Goal: Navigation & Orientation: Find specific page/section

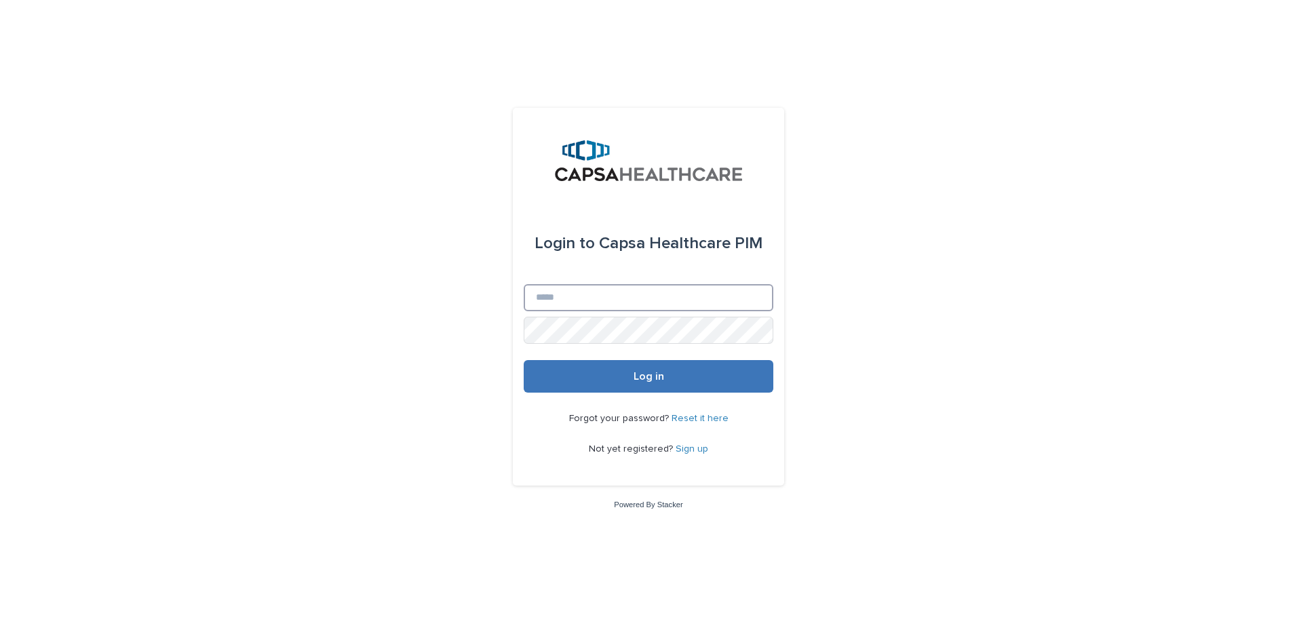
type input "**********"
click at [656, 381] on span "Log in" at bounding box center [649, 376] width 31 height 11
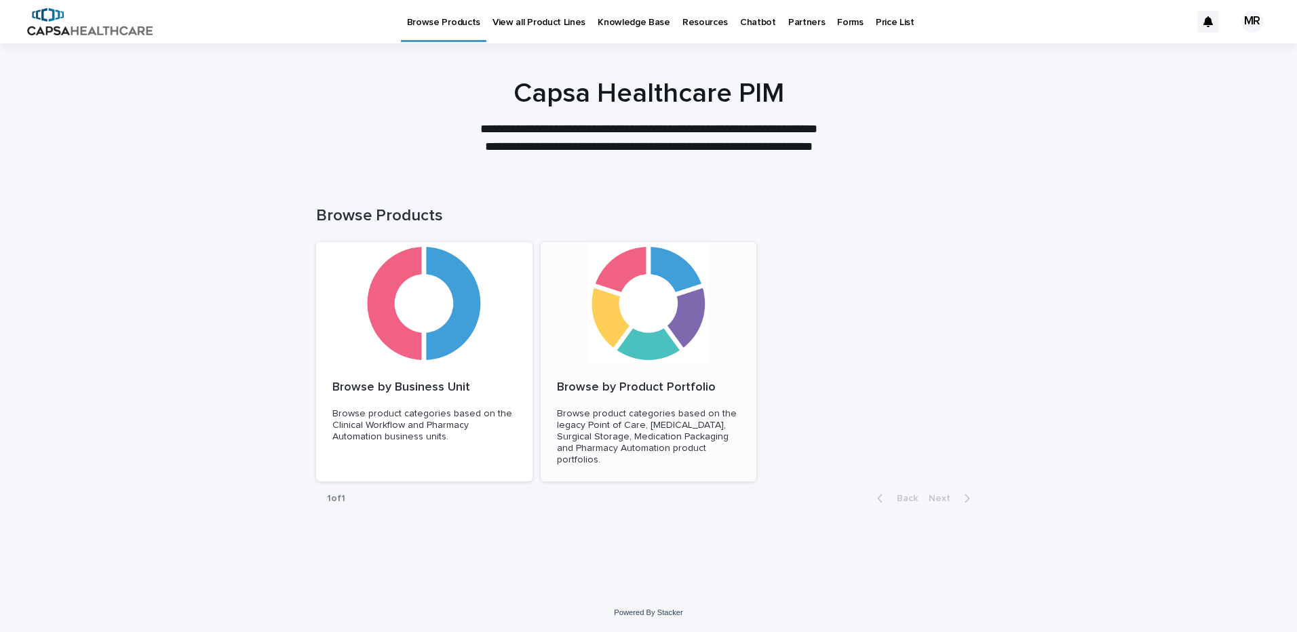
click at [655, 349] on div at bounding box center [649, 303] width 216 height 122
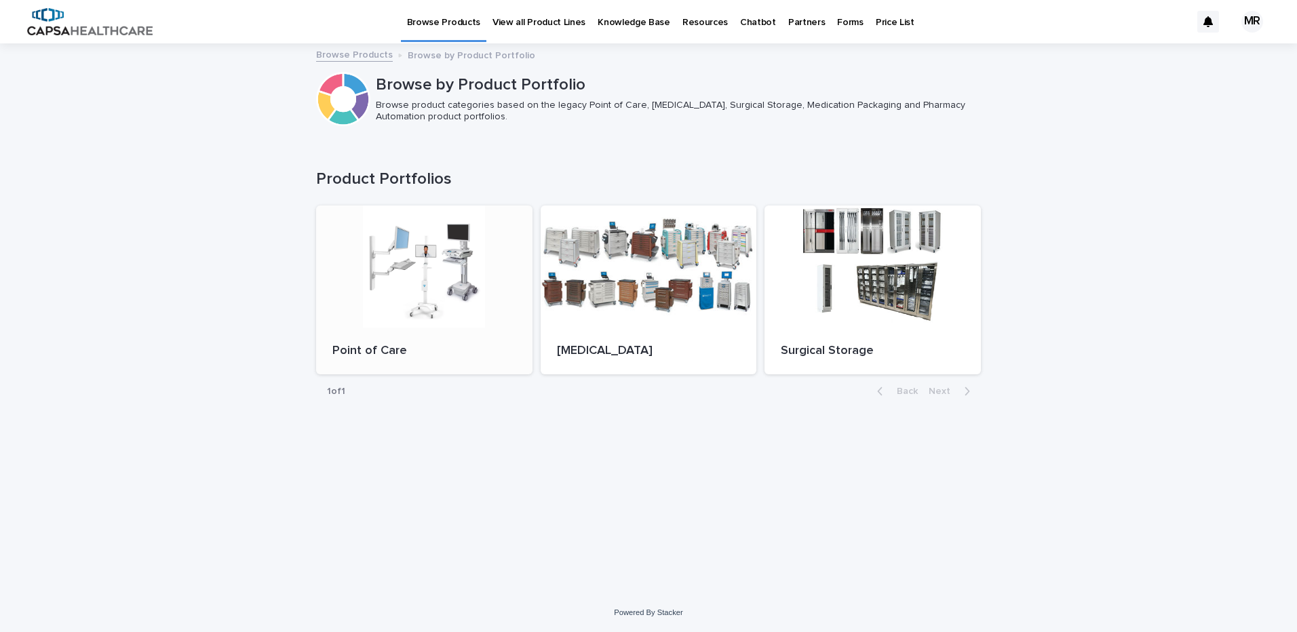
click at [405, 300] on div at bounding box center [424, 267] width 216 height 122
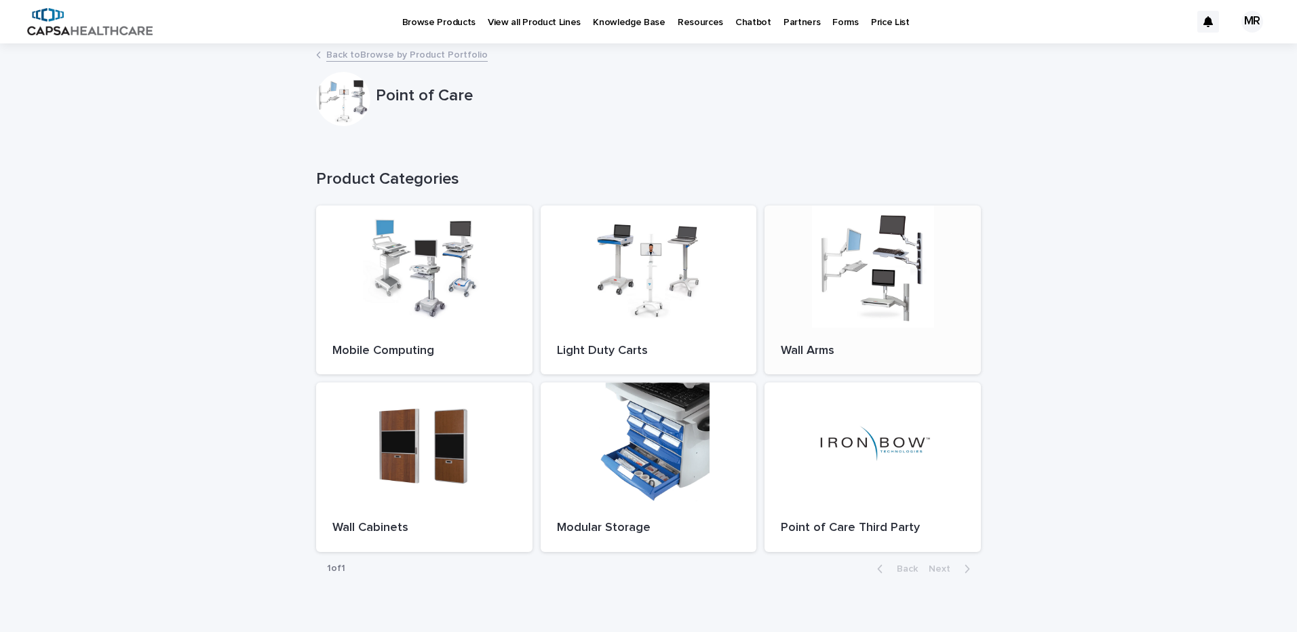
click at [875, 296] on div at bounding box center [872, 267] width 216 height 122
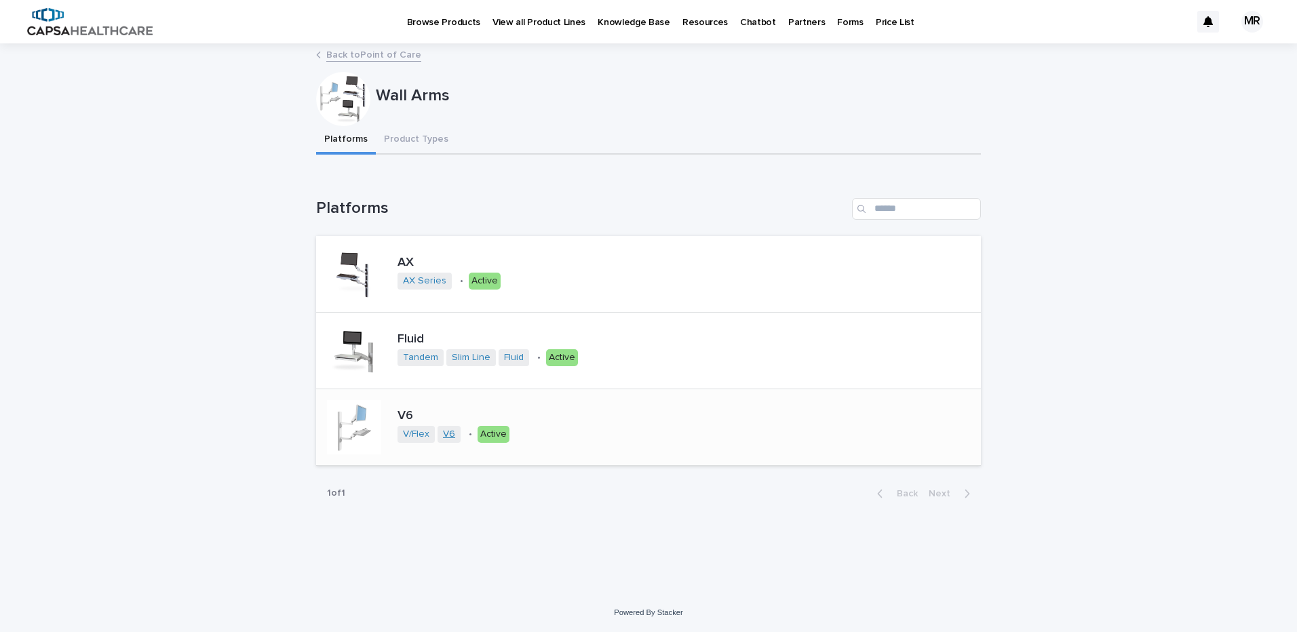
click at [451, 434] on link "V6" at bounding box center [449, 435] width 12 height 12
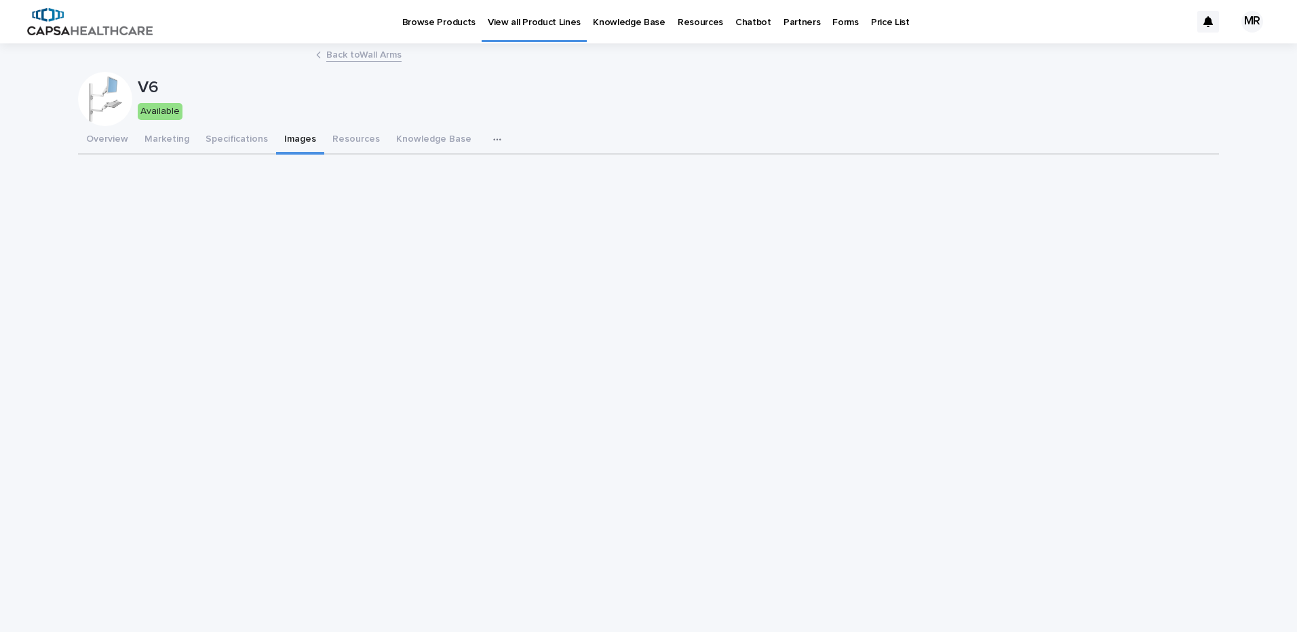
click at [292, 140] on button "Images" at bounding box center [300, 140] width 48 height 28
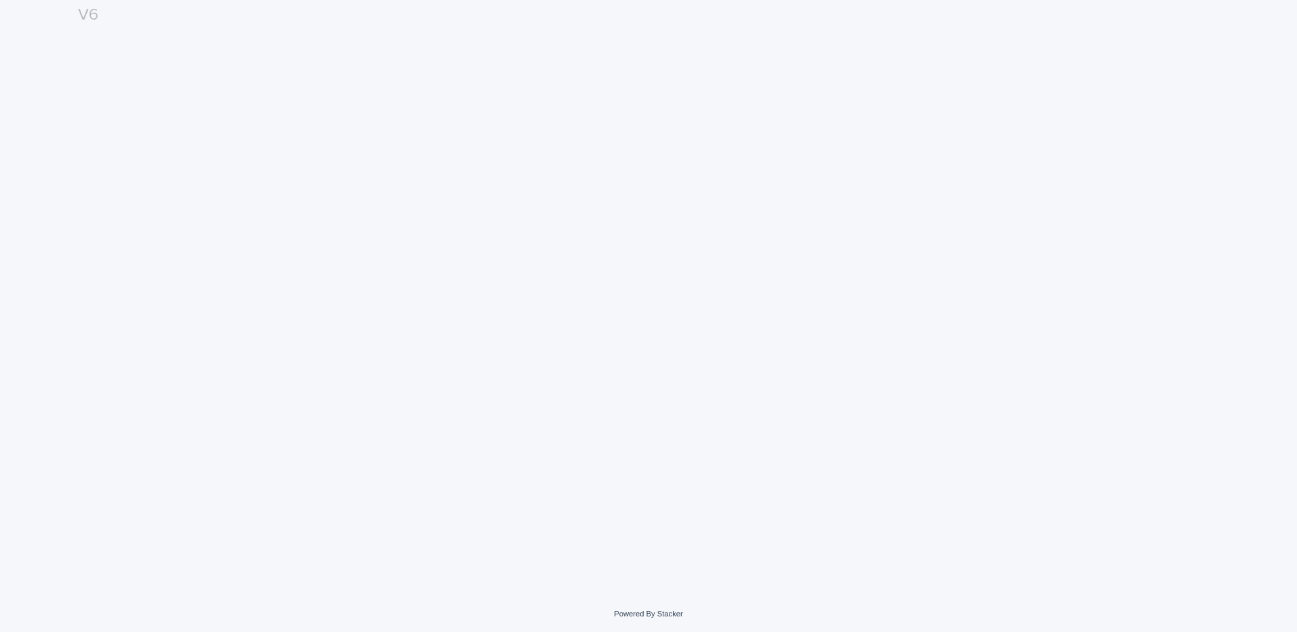
scroll to position [188, 0]
